Goal: Download file/media

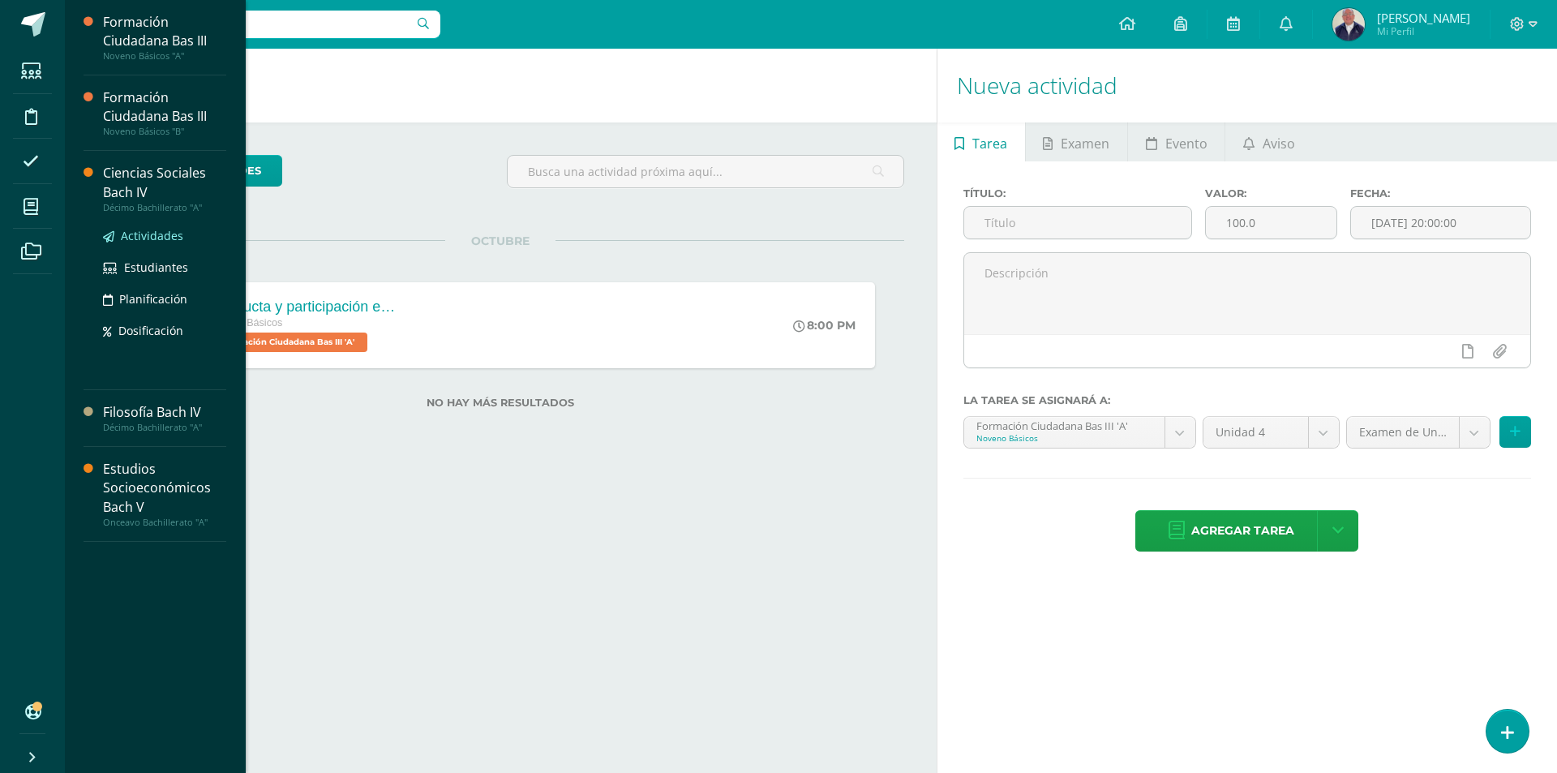
click at [144, 236] on span "Actividades" at bounding box center [152, 235] width 62 height 15
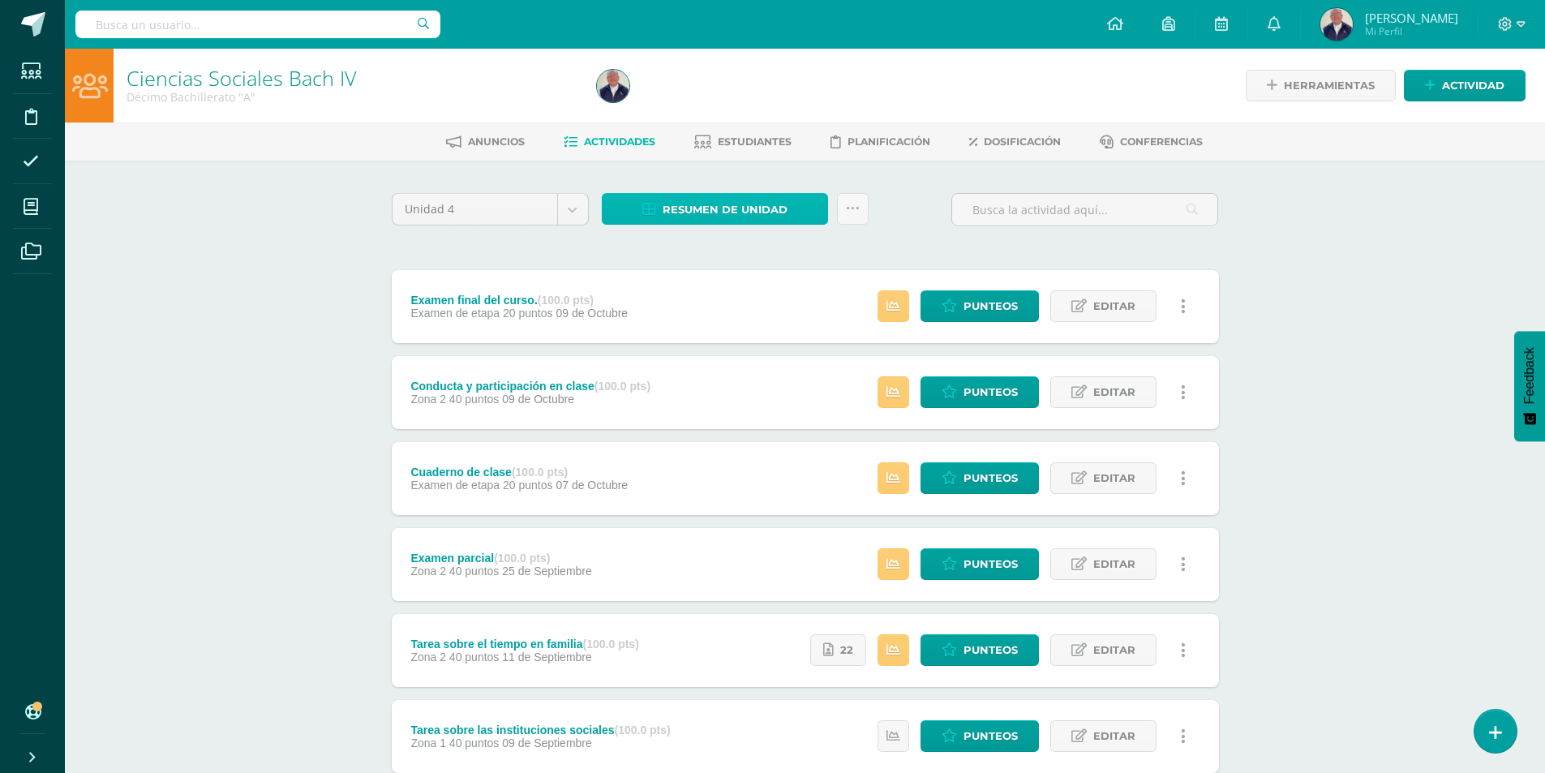
click at [706, 209] on span "Resumen de unidad" at bounding box center [724, 210] width 125 height 30
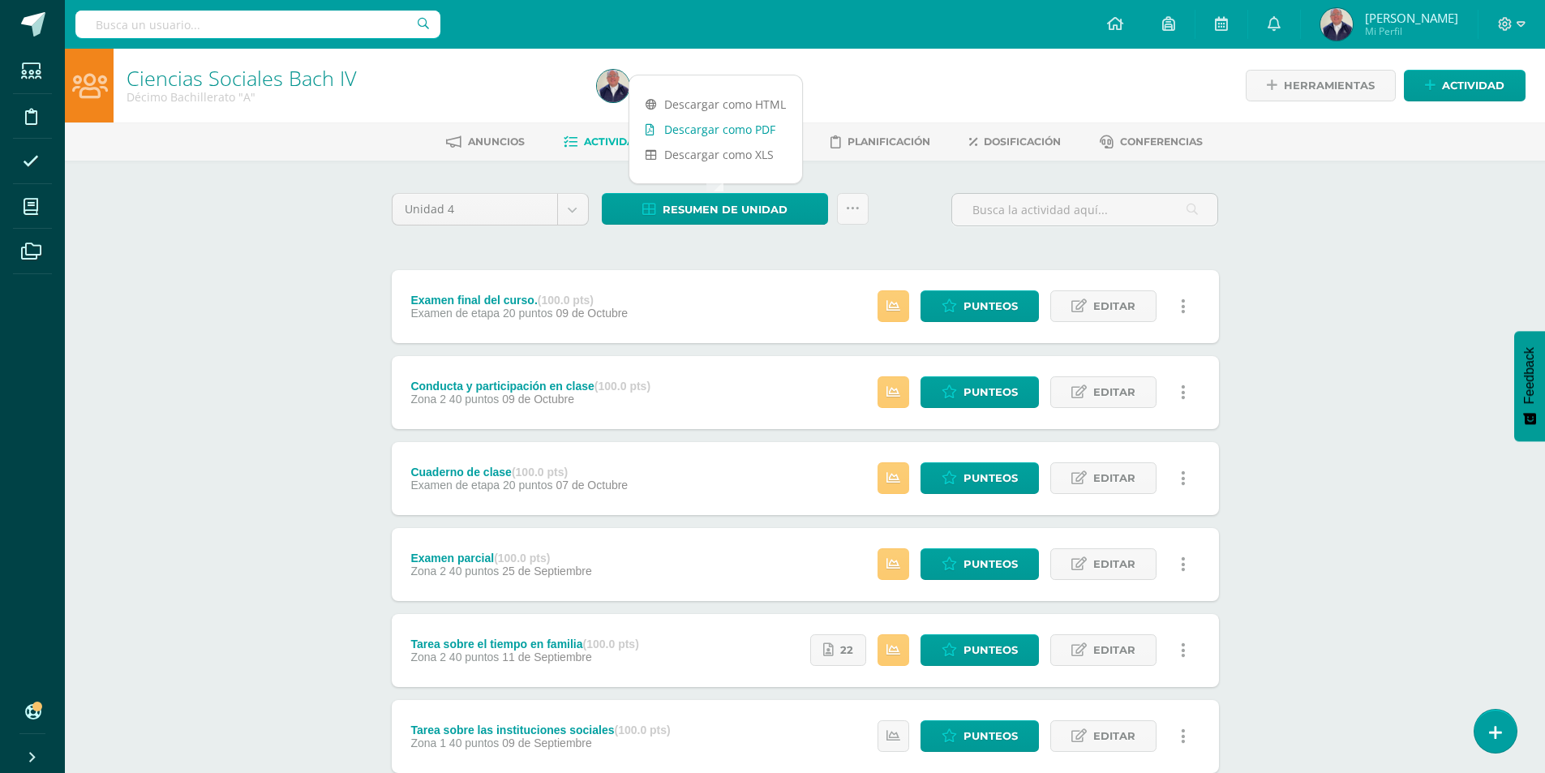
click at [692, 137] on link "Descargar como PDF" at bounding box center [715, 129] width 173 height 25
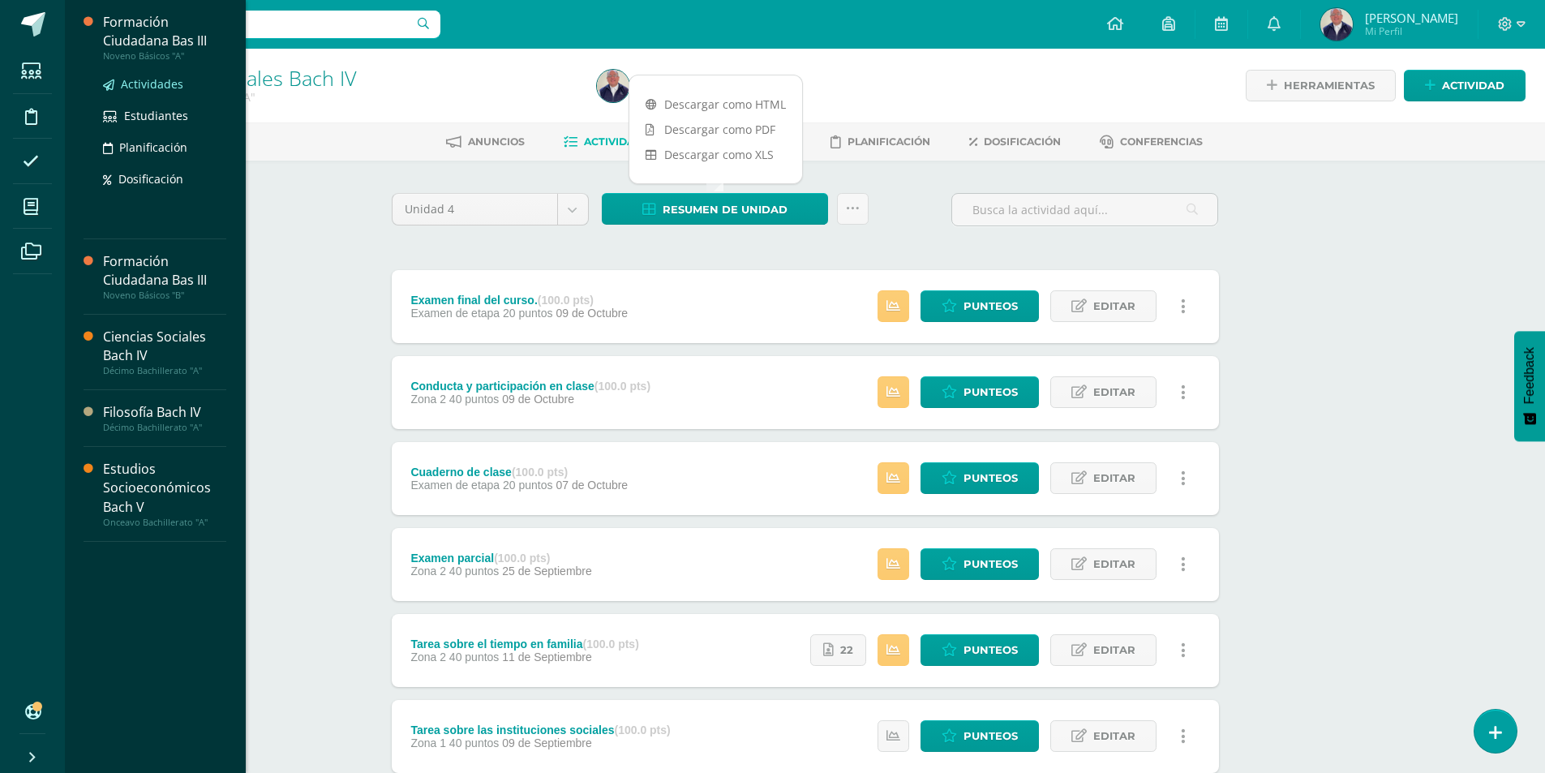
click at [149, 84] on span "Actividades" at bounding box center [152, 83] width 62 height 15
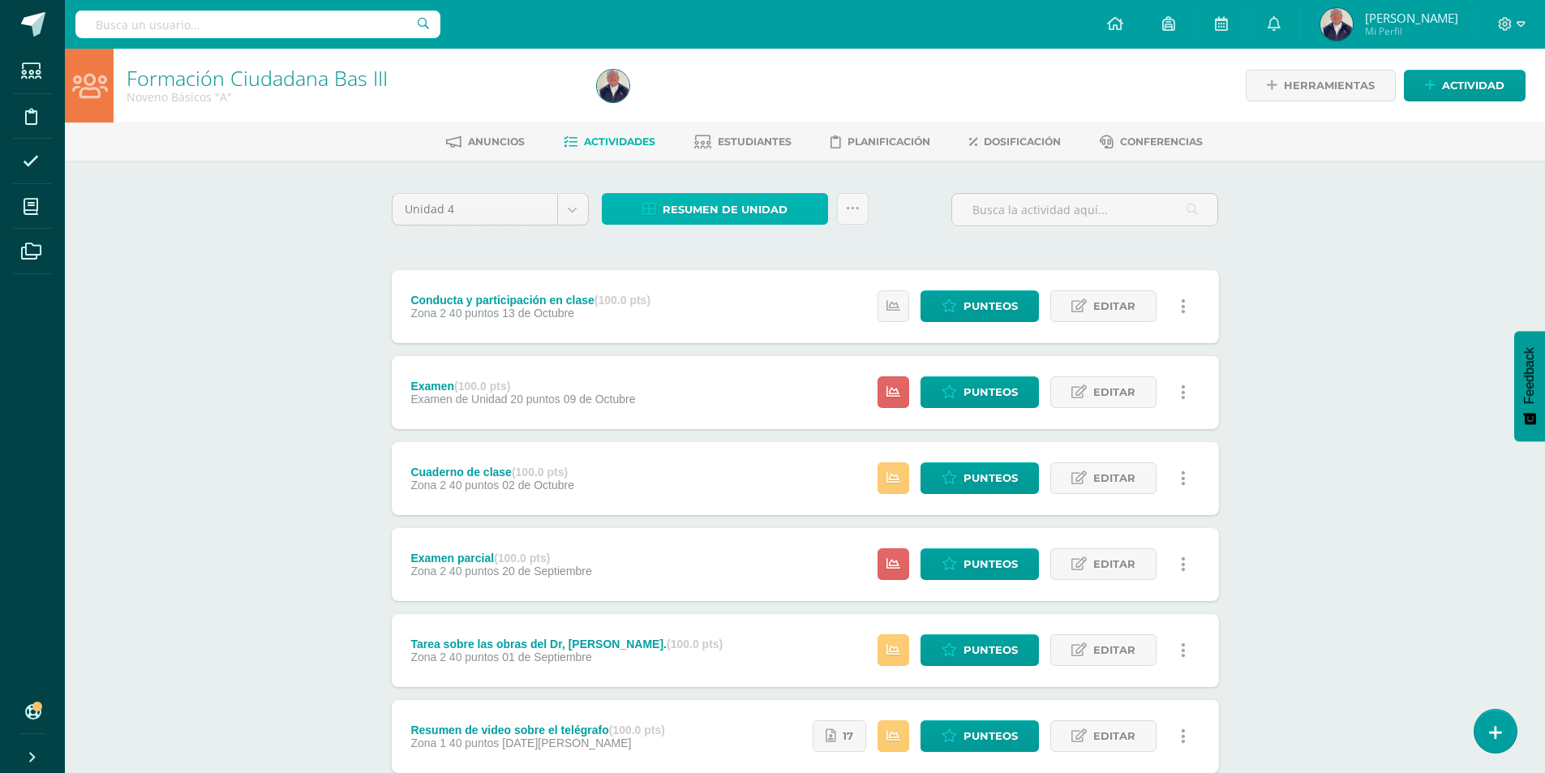
click at [704, 207] on span "Resumen de unidad" at bounding box center [724, 210] width 125 height 30
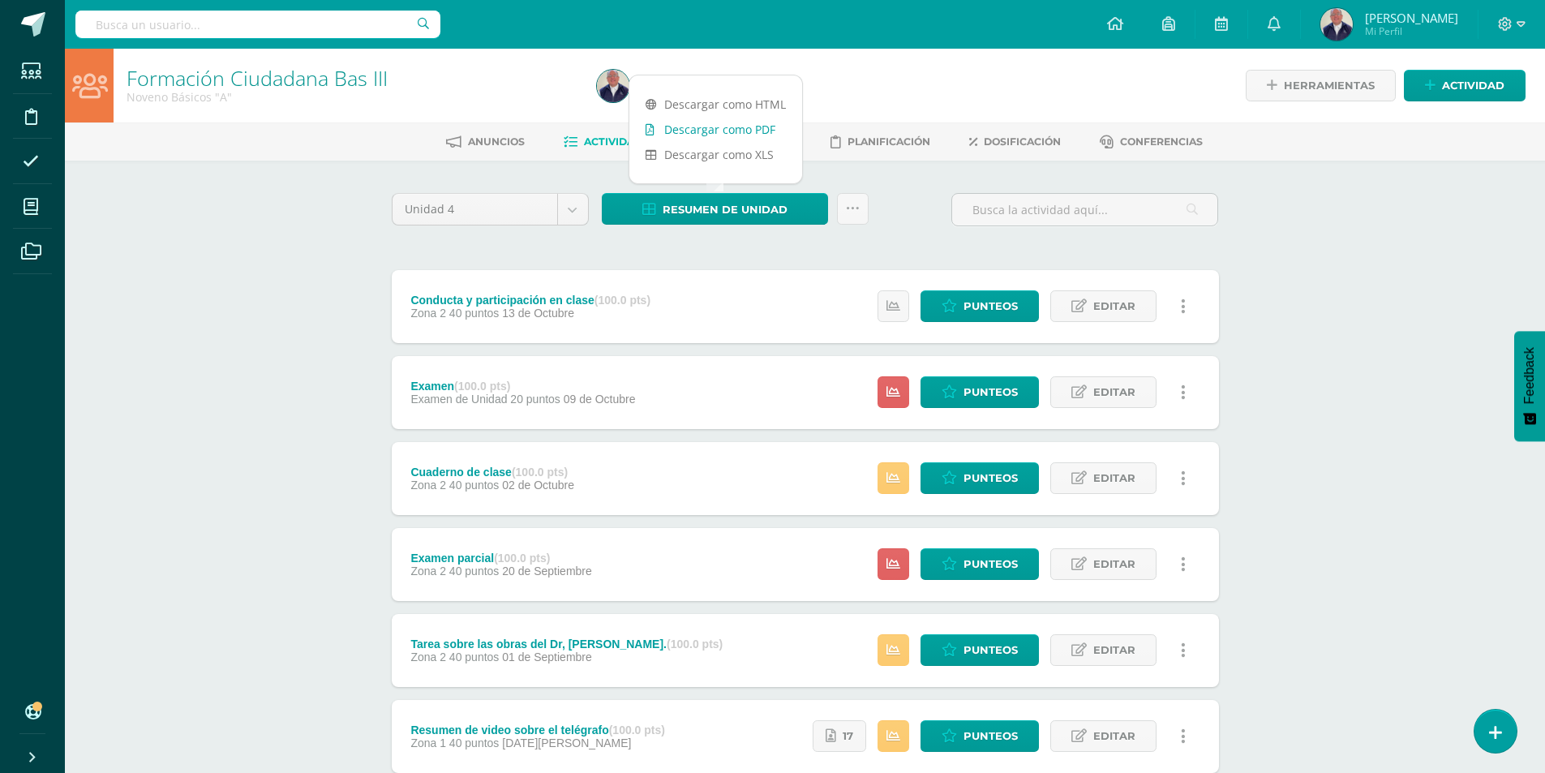
click at [718, 130] on link "Descargar como PDF" at bounding box center [715, 129] width 173 height 25
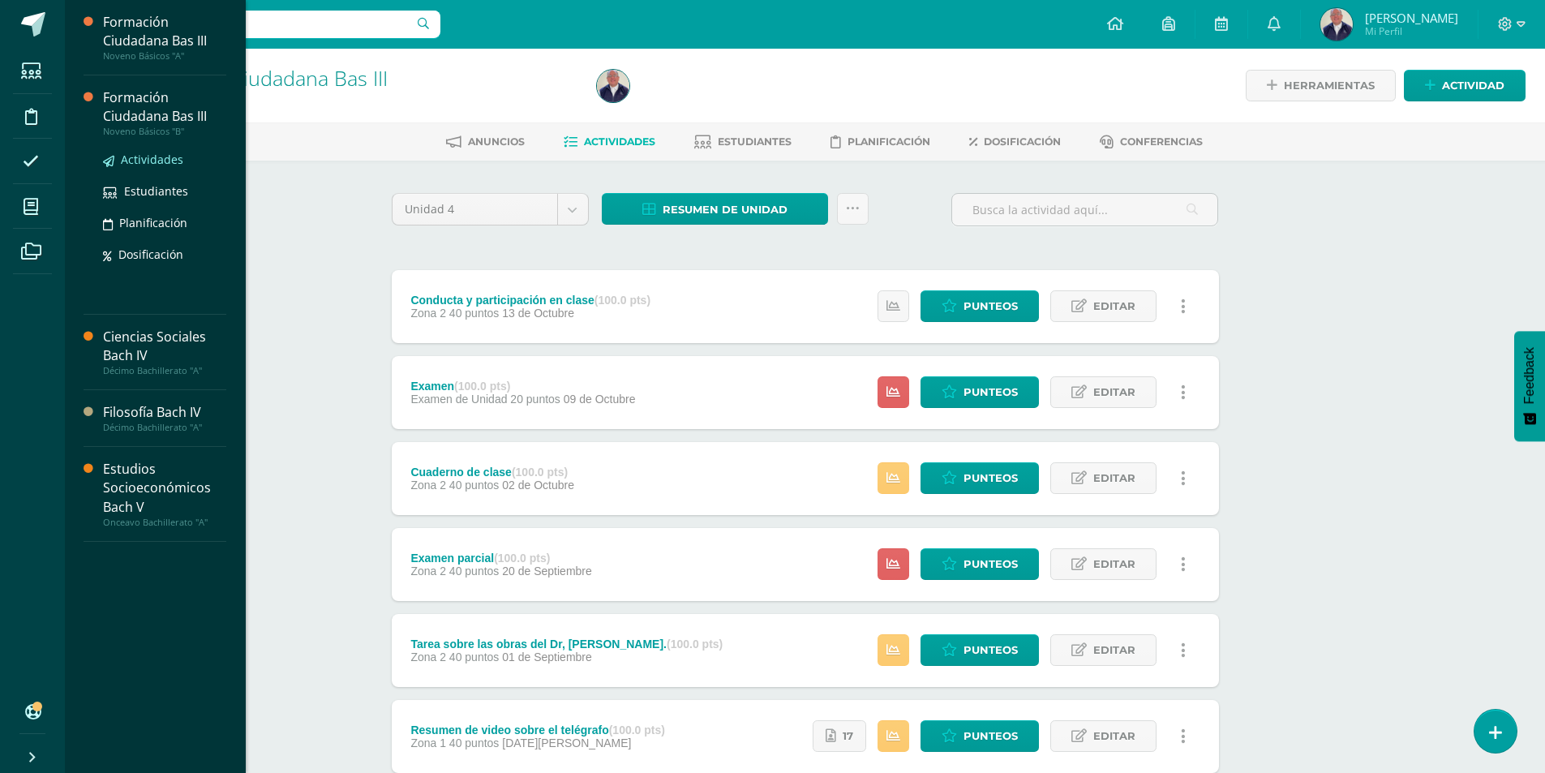
click at [148, 158] on span "Actividades" at bounding box center [152, 159] width 62 height 15
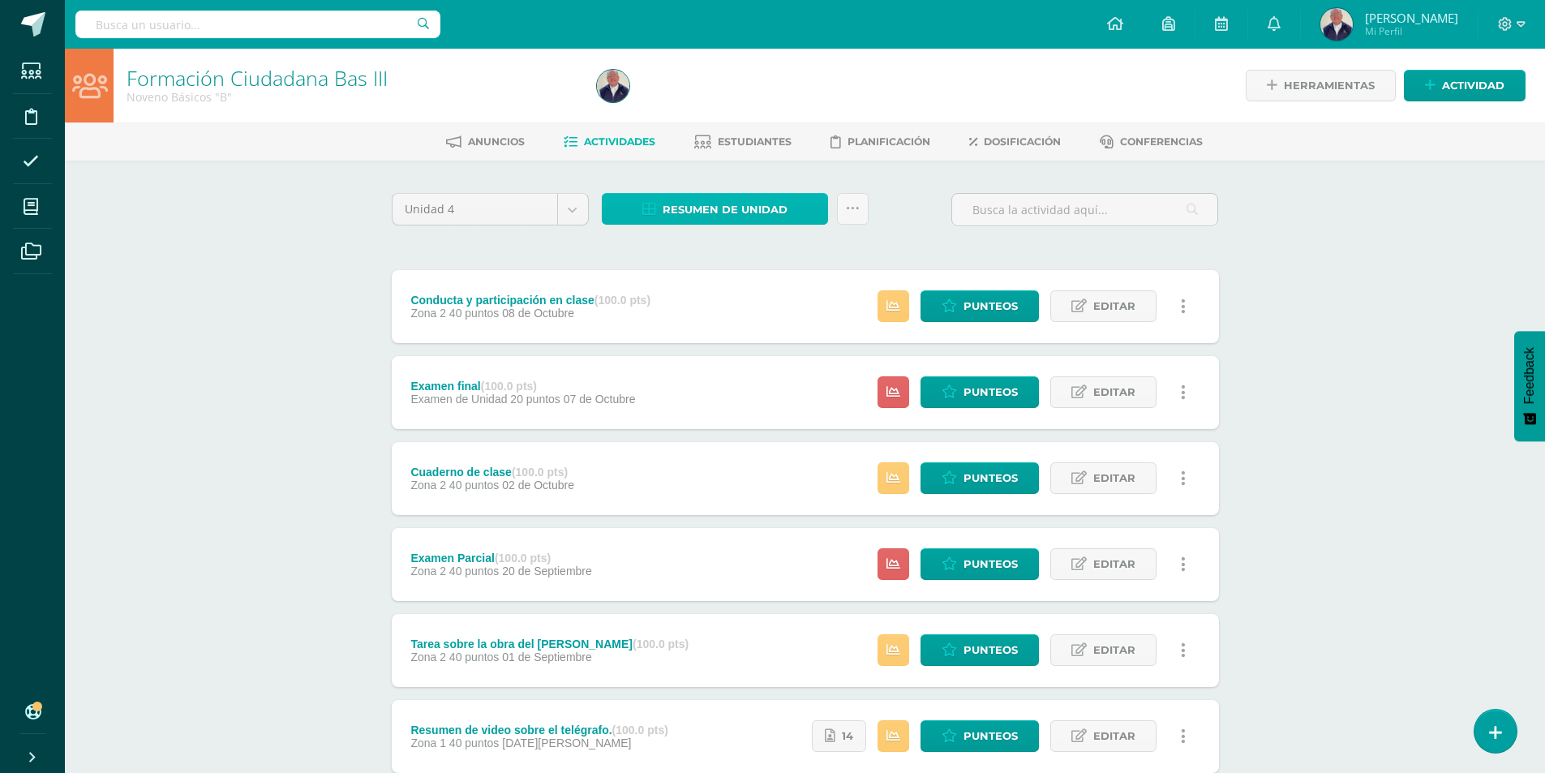
click at [692, 205] on span "Resumen de unidad" at bounding box center [724, 210] width 125 height 30
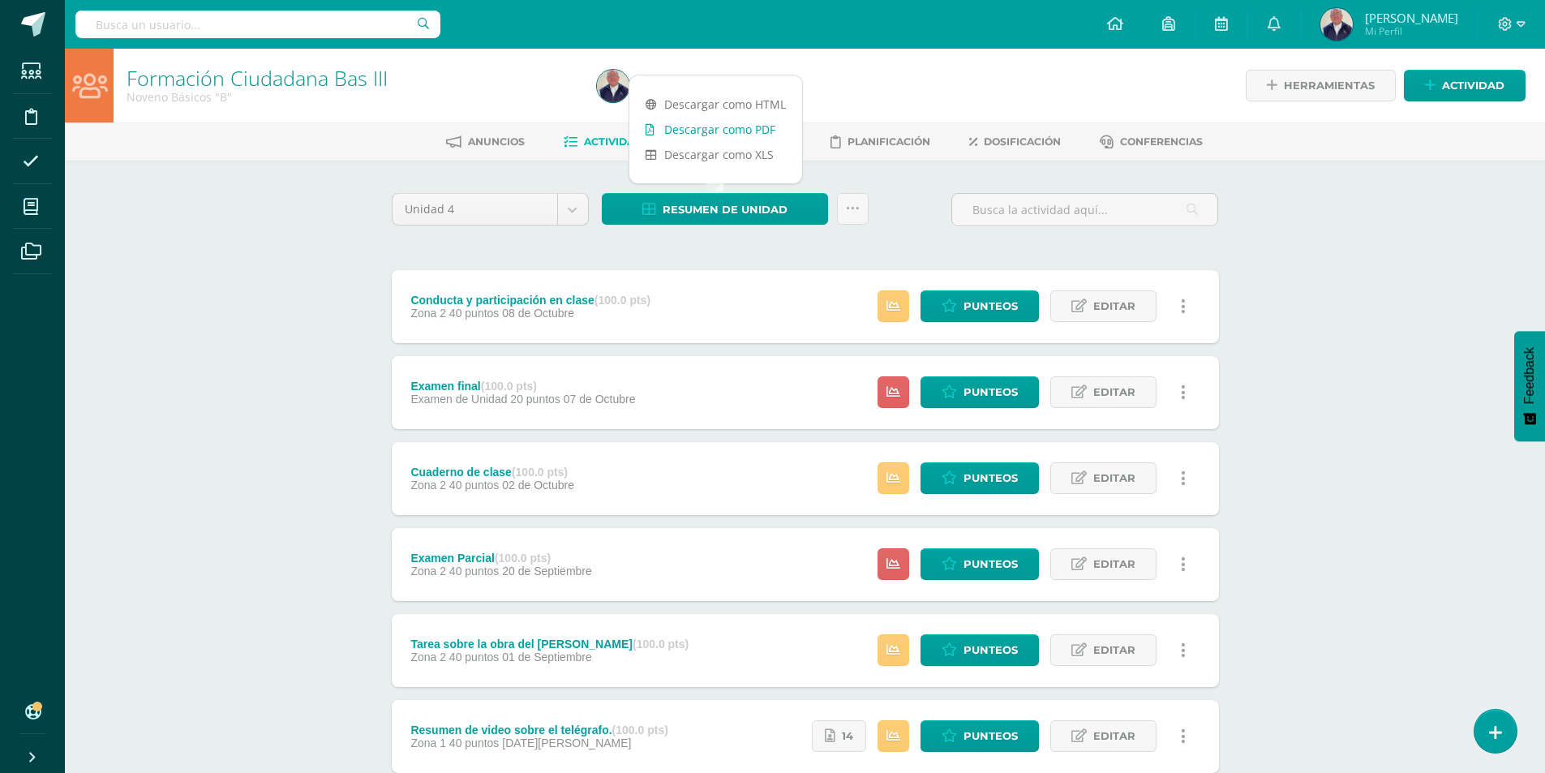
click at [693, 128] on link "Descargar como PDF" at bounding box center [715, 129] width 173 height 25
